Goal: Entertainment & Leisure: Consume media (video, audio)

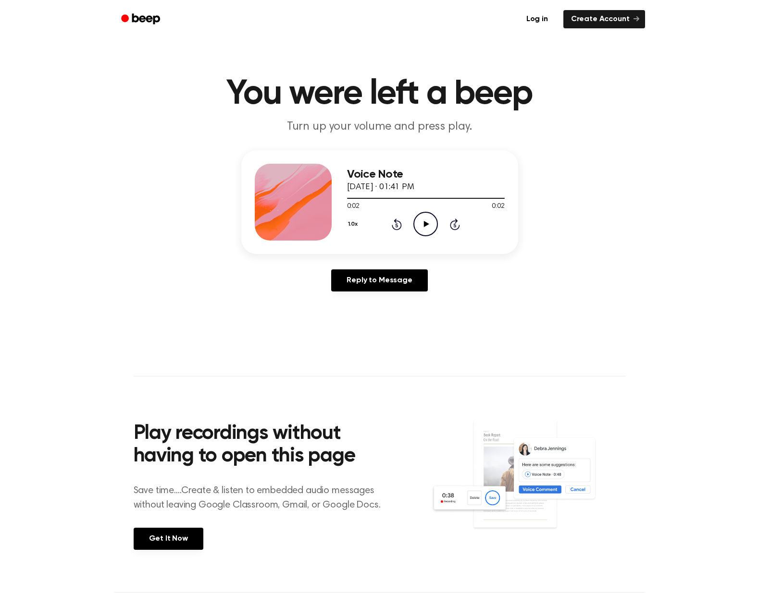
click at [421, 224] on icon "Play Audio" at bounding box center [425, 224] width 25 height 25
click at [424, 224] on icon at bounding box center [426, 224] width 5 height 6
click at [428, 225] on icon at bounding box center [426, 224] width 5 height 6
click at [427, 228] on icon "Play Audio" at bounding box center [425, 224] width 25 height 25
click at [431, 230] on icon "Play Audio" at bounding box center [425, 224] width 25 height 25
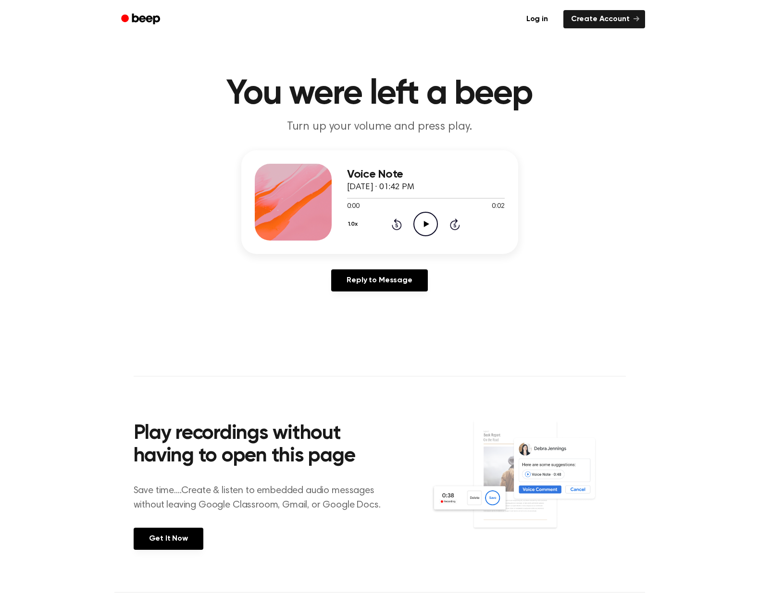
click at [434, 219] on icon "Play Audio" at bounding box center [425, 224] width 25 height 25
click at [423, 223] on icon "Play Audio" at bounding box center [425, 224] width 25 height 25
click at [421, 224] on icon "Play Audio" at bounding box center [425, 224] width 25 height 25
click at [432, 221] on icon "Play Audio" at bounding box center [425, 224] width 25 height 25
click at [417, 232] on circle at bounding box center [426, 224] width 24 height 24
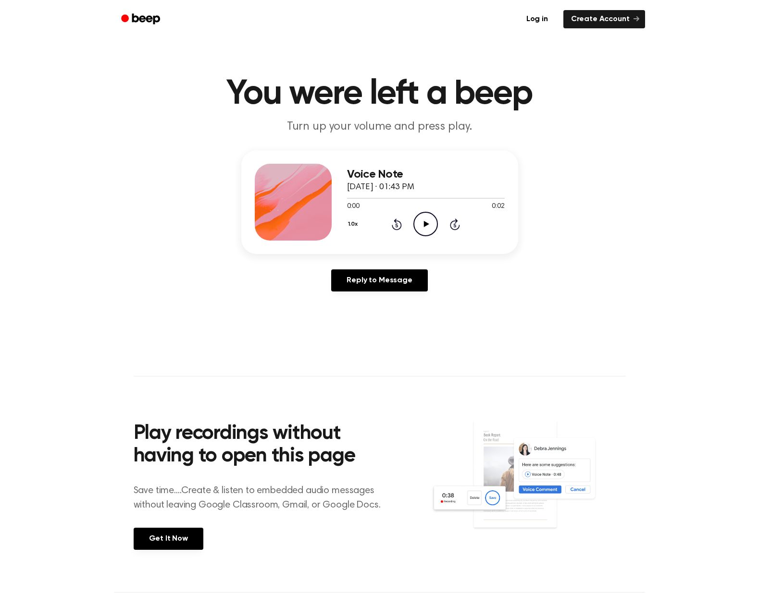
click at [419, 219] on icon "Play Audio" at bounding box center [425, 224] width 25 height 25
click at [418, 222] on icon "Play Audio" at bounding box center [425, 224] width 25 height 25
click at [430, 223] on icon "Play Audio" at bounding box center [425, 224] width 25 height 25
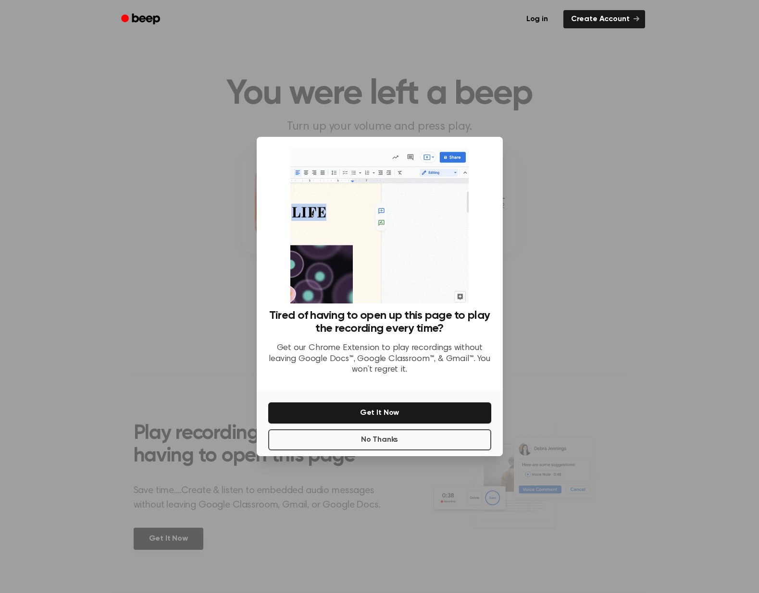
click at [593, 248] on div at bounding box center [379, 296] width 759 height 593
click at [374, 437] on button "No Thanks" at bounding box center [379, 440] width 223 height 21
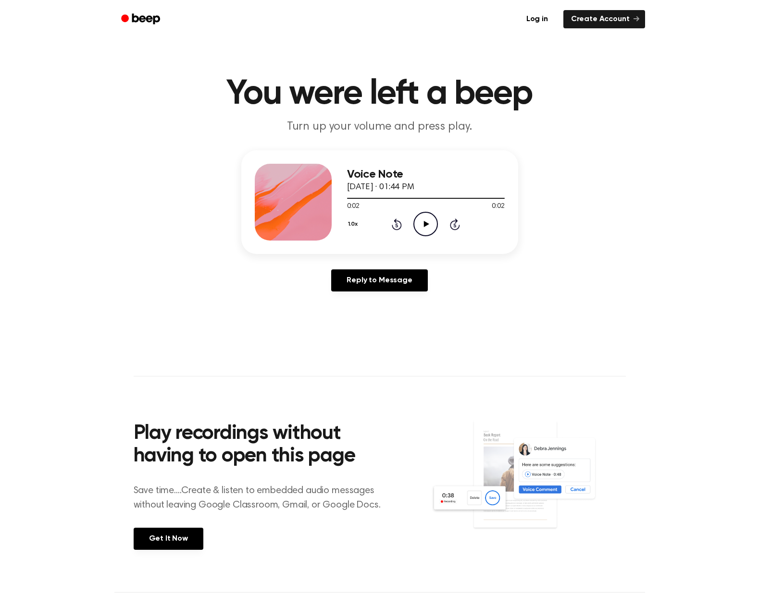
click at [426, 216] on icon "Play Audio" at bounding box center [425, 224] width 25 height 25
click at [427, 223] on icon "Play Audio" at bounding box center [425, 224] width 25 height 25
click at [417, 226] on icon "Play Audio" at bounding box center [425, 224] width 25 height 25
click at [429, 224] on icon at bounding box center [426, 224] width 5 height 6
click at [417, 222] on icon "Play Audio" at bounding box center [425, 224] width 25 height 25
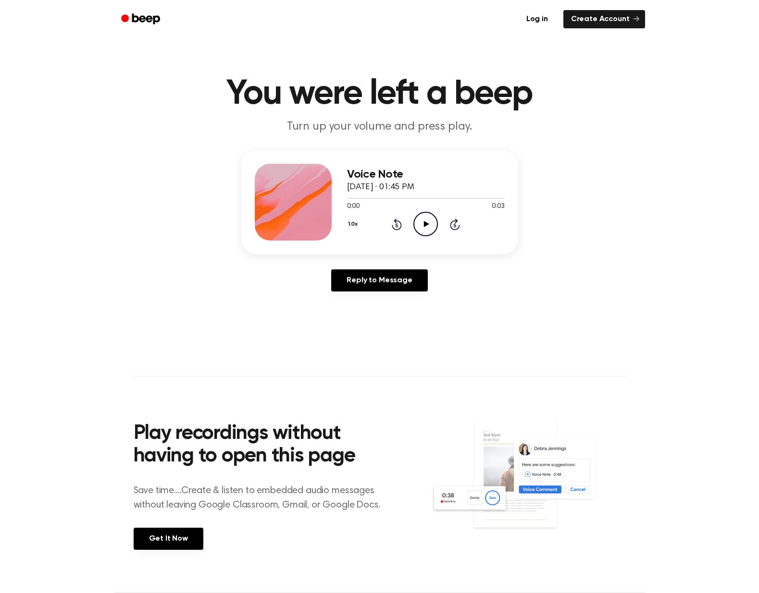
click at [415, 221] on icon "Play Audio" at bounding box center [425, 224] width 25 height 25
click at [420, 223] on icon "Play Audio" at bounding box center [425, 224] width 25 height 25
click at [426, 221] on icon "Play Audio" at bounding box center [425, 224] width 25 height 25
click at [418, 224] on icon "Play Audio" at bounding box center [425, 224] width 25 height 25
click at [432, 226] on icon "Play Audio" at bounding box center [425, 224] width 25 height 25
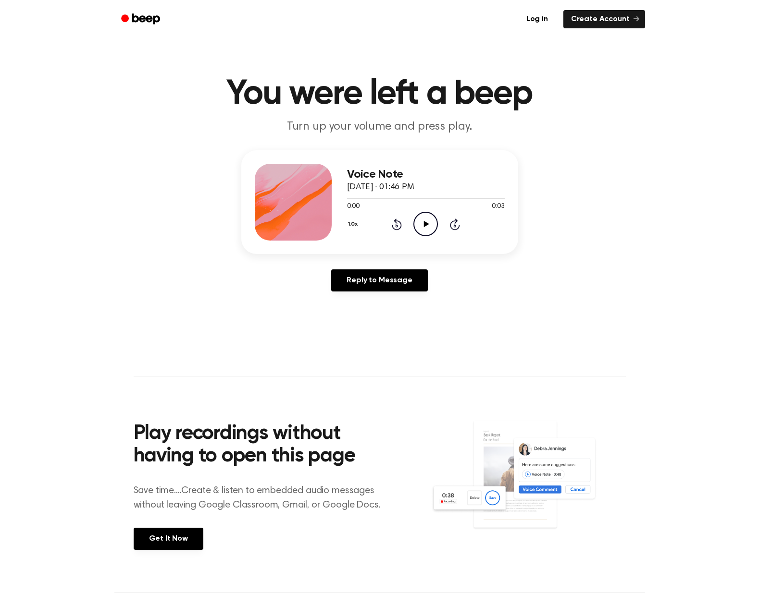
click at [421, 221] on icon "Play Audio" at bounding box center [425, 224] width 25 height 25
click at [431, 225] on icon "Play Audio" at bounding box center [425, 224] width 25 height 25
click at [422, 220] on icon "Play Audio" at bounding box center [425, 224] width 25 height 25
click at [420, 223] on icon "Play Audio" at bounding box center [425, 224] width 25 height 25
click at [421, 223] on icon "Play Audio" at bounding box center [425, 224] width 25 height 25
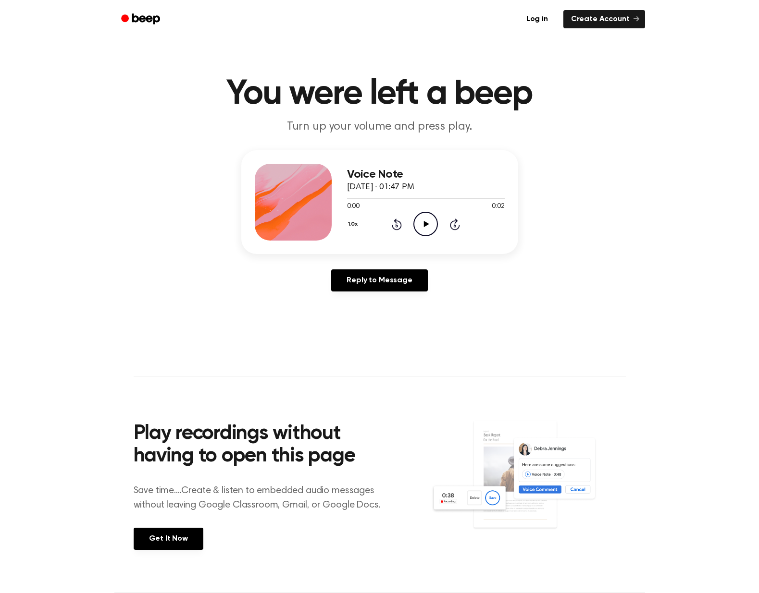
click at [427, 225] on icon at bounding box center [426, 224] width 5 height 6
